Goal: Information Seeking & Learning: Find specific fact

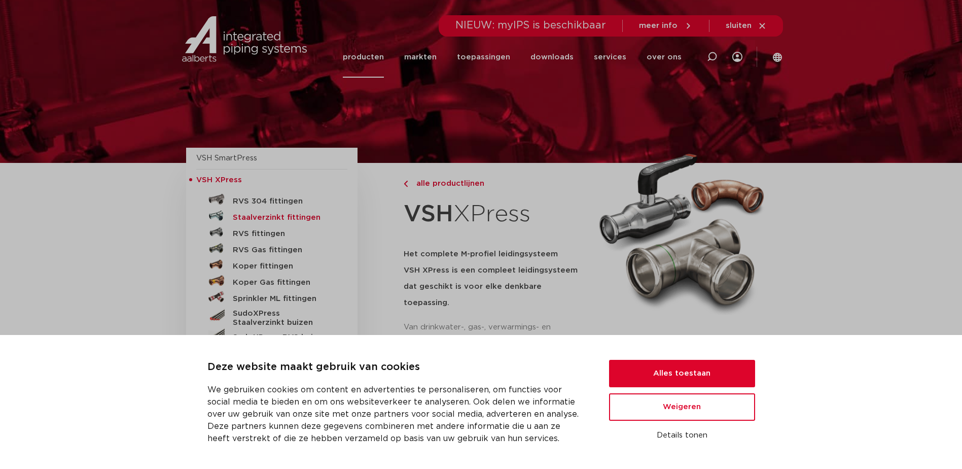
click at [293, 217] on h5 "Staalverzinkt fittingen" at bounding box center [283, 217] width 100 height 9
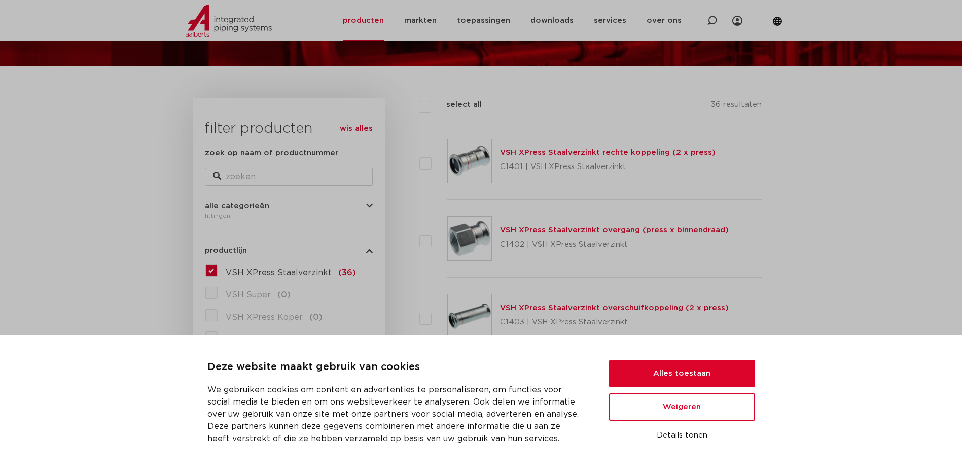
scroll to position [101, 0]
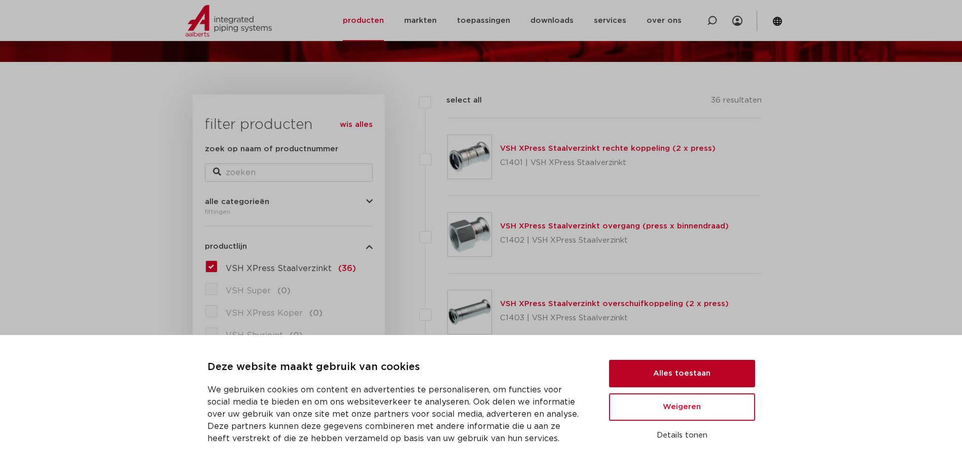
click at [687, 380] on button "Alles toestaan" at bounding box center [682, 373] width 146 height 27
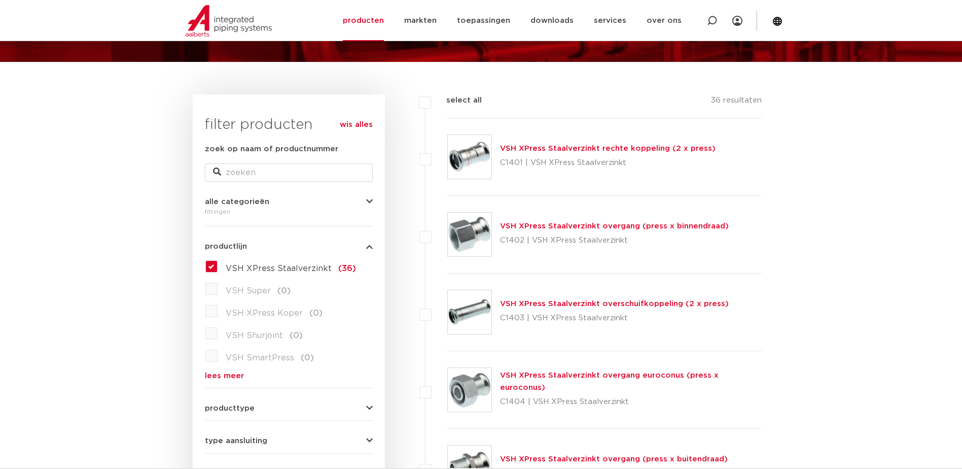
scroll to position [0, 0]
click at [536, 148] on link "VSH XPress Staalverzinkt rechte koppeling (2 x press)" at bounding box center [608, 149] width 216 height 8
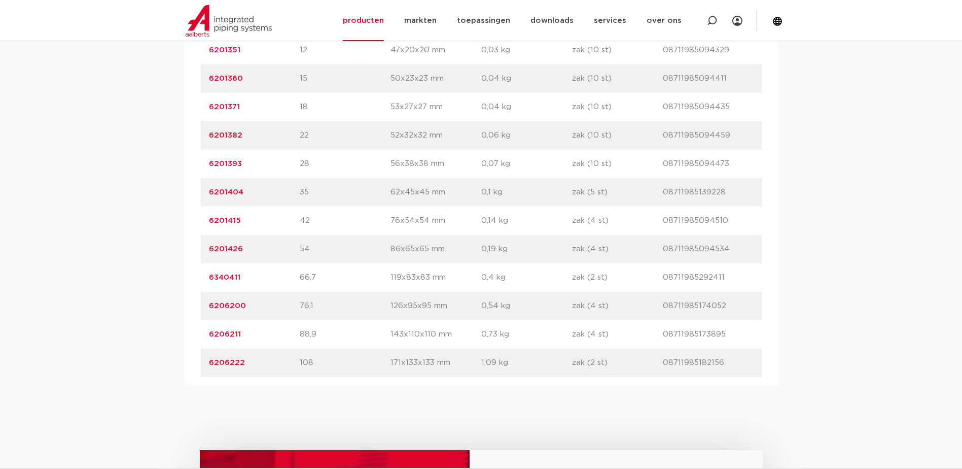
scroll to position [761, 0]
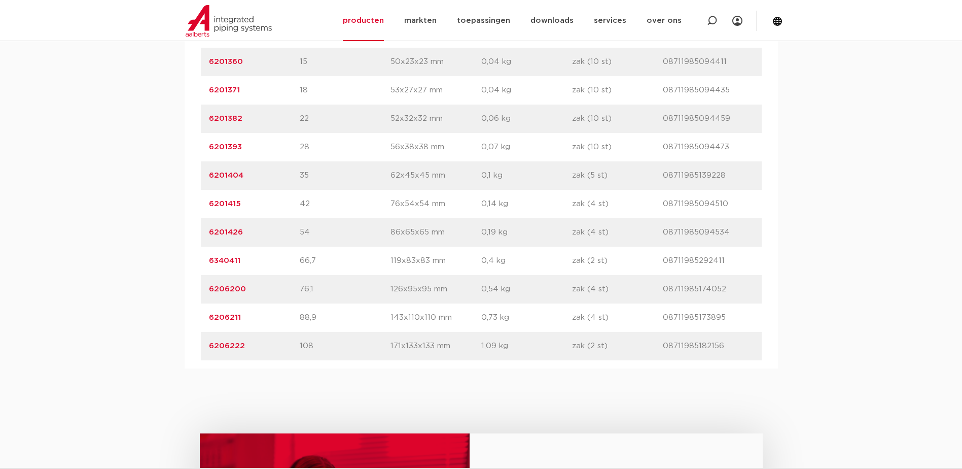
click at [218, 345] on link "6206222" at bounding box center [227, 346] width 36 height 8
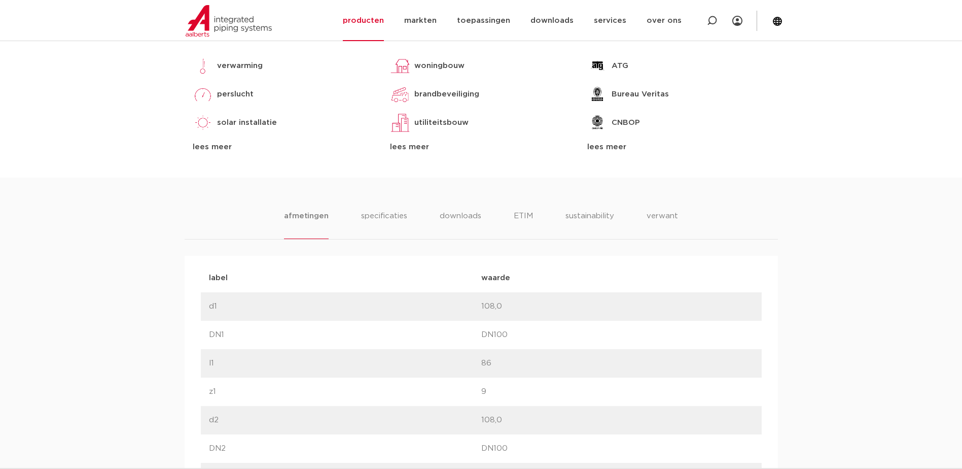
scroll to position [451, 0]
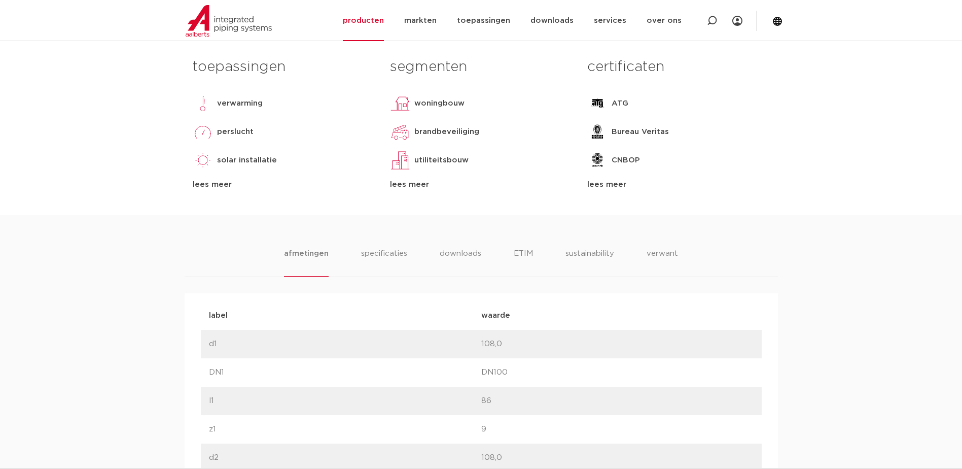
click at [418, 185] on div "lees meer" at bounding box center [481, 185] width 182 height 12
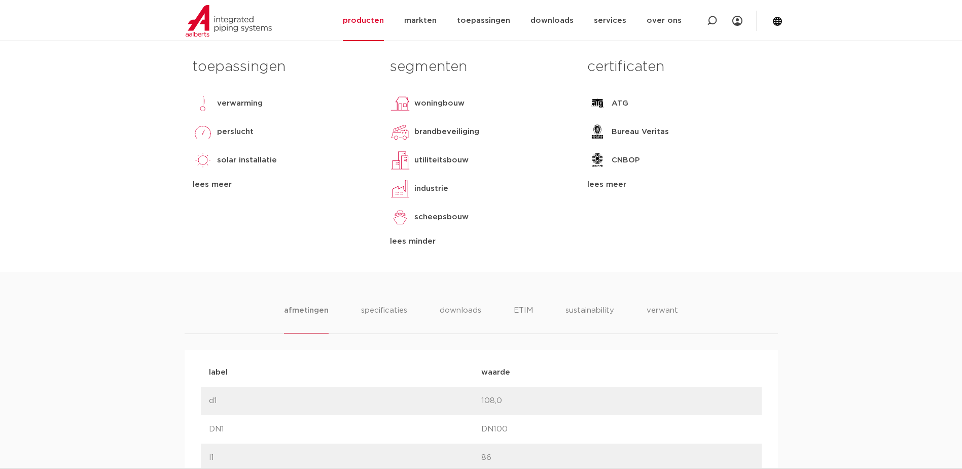
click at [604, 180] on div "lees meer" at bounding box center [678, 185] width 182 height 12
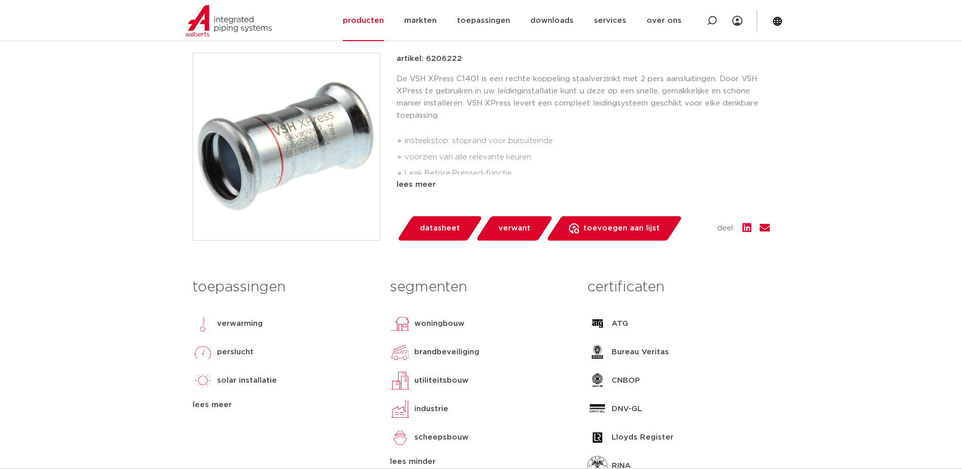
scroll to position [45, 0]
